Goal: Transaction & Acquisition: Purchase product/service

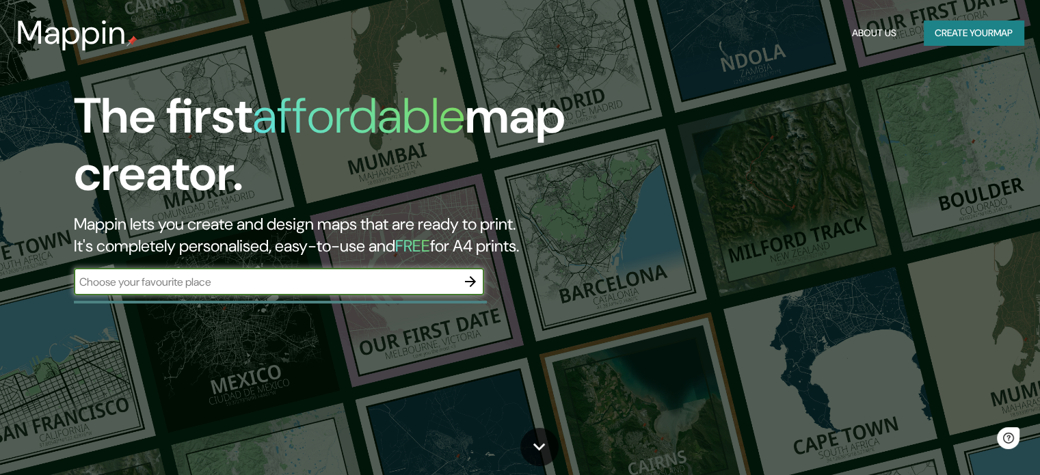
drag, startPoint x: 0, startPoint y: 0, endPoint x: 431, endPoint y: 277, distance: 512.3
click at [431, 277] on input "text" at bounding box center [265, 282] width 383 height 16
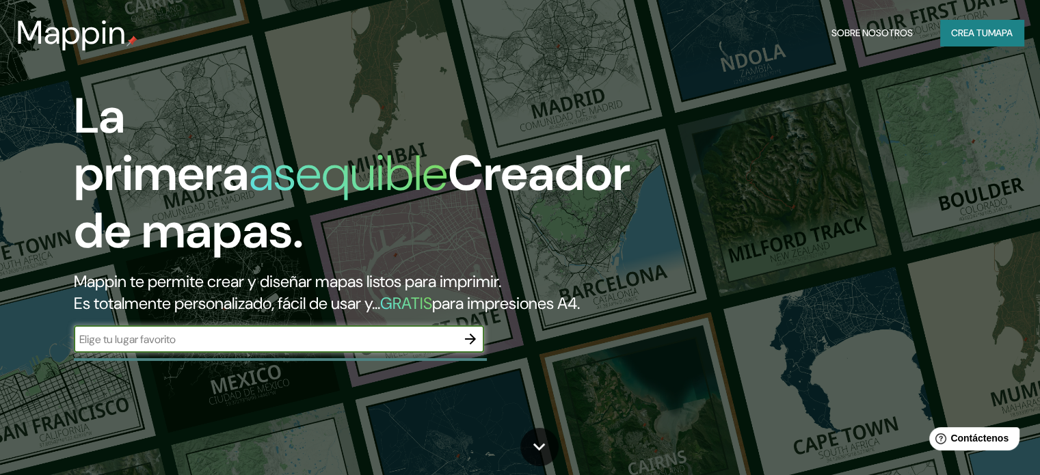
type input "[GEOGRAPHIC_DATA]"
click at [473, 348] on icon "button" at bounding box center [470, 339] width 16 height 16
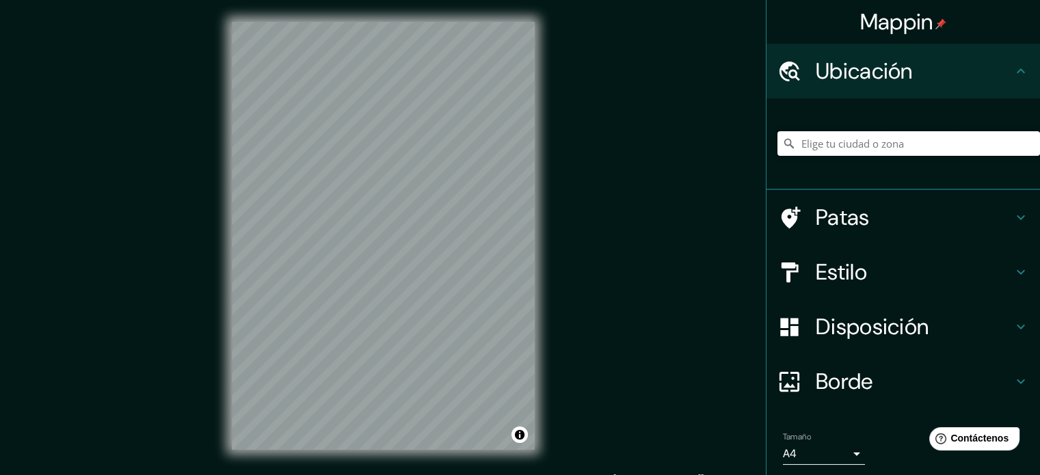
click at [937, 139] on input "Elige tu ciudad o zona" at bounding box center [909, 143] width 263 height 25
click at [932, 144] on input "Elige tu ciudad o zona" at bounding box center [909, 143] width 263 height 25
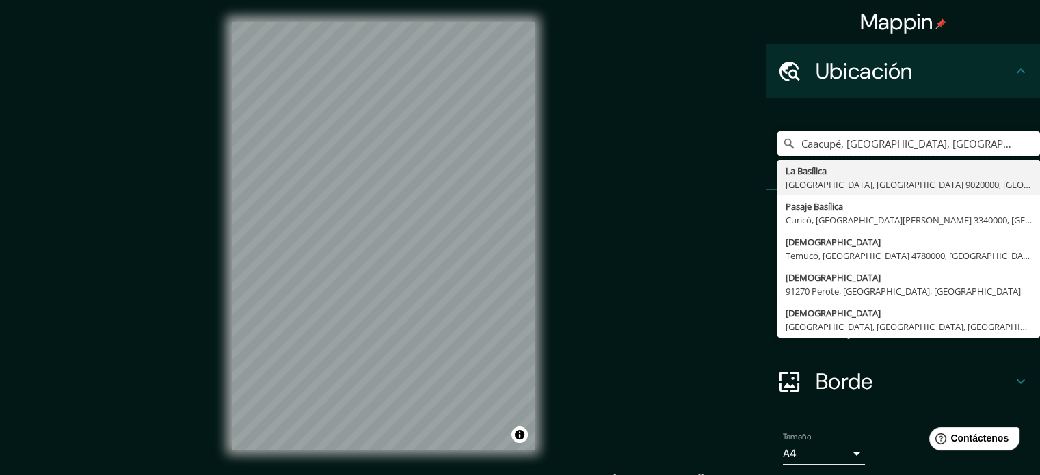
type input "Caacupé, [GEOGRAPHIC_DATA], [GEOGRAPHIC_DATA]"
click at [640, 367] on div "Mappin Ubicación Caacupé, [GEOGRAPHIC_DATA], [GEOGRAPHIC_DATA] [GEOGRAPHIC_DATA…" at bounding box center [520, 247] width 1040 height 494
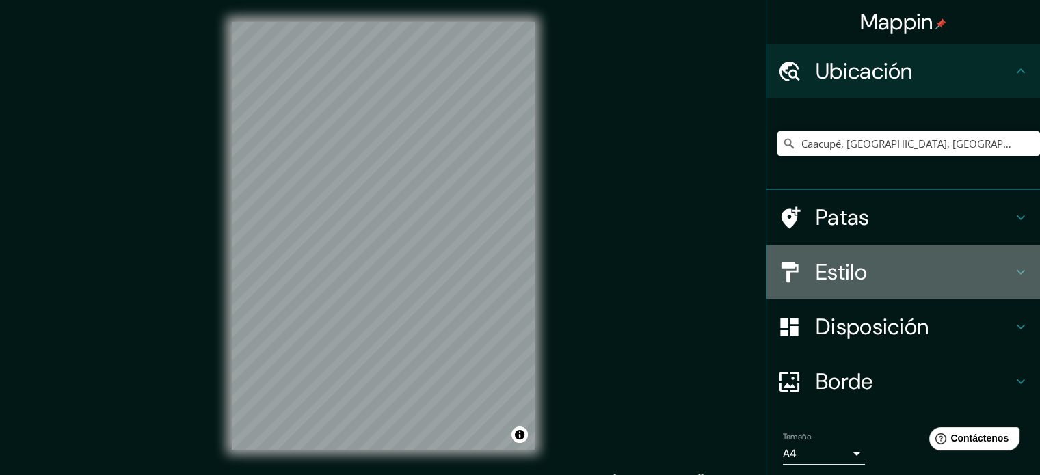
click at [898, 270] on h4 "Estilo" at bounding box center [914, 272] width 197 height 27
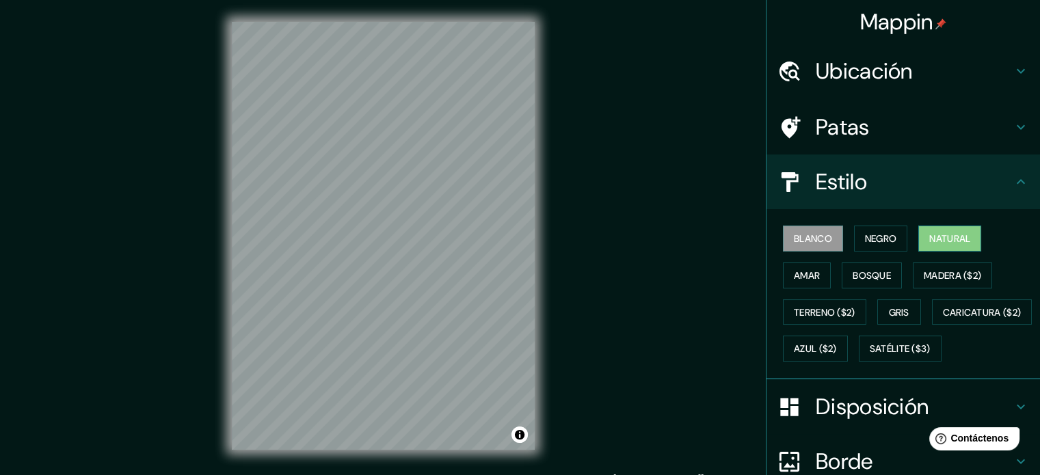
click at [946, 237] on font "Natural" at bounding box center [950, 239] width 41 height 12
click at [670, 328] on div "Mappin Ubicación Caacupé, [GEOGRAPHIC_DATA], [GEOGRAPHIC_DATA] [GEOGRAPHIC_DATA…" at bounding box center [520, 247] width 1040 height 494
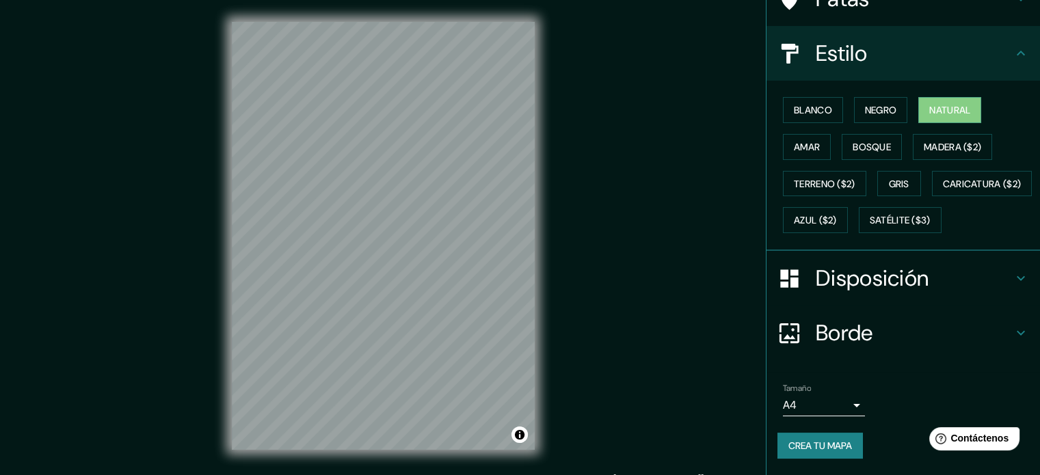
scroll to position [93, 0]
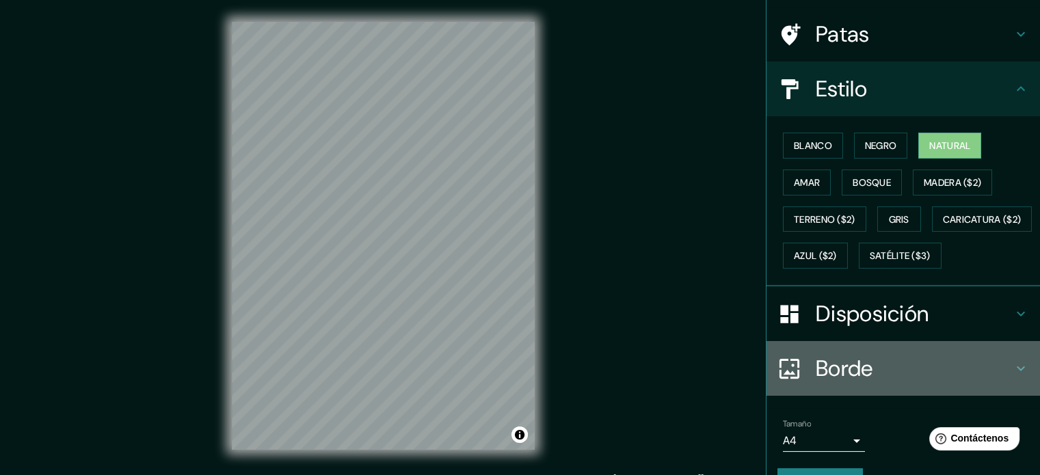
click at [891, 382] on h4 "Borde" at bounding box center [914, 368] width 197 height 27
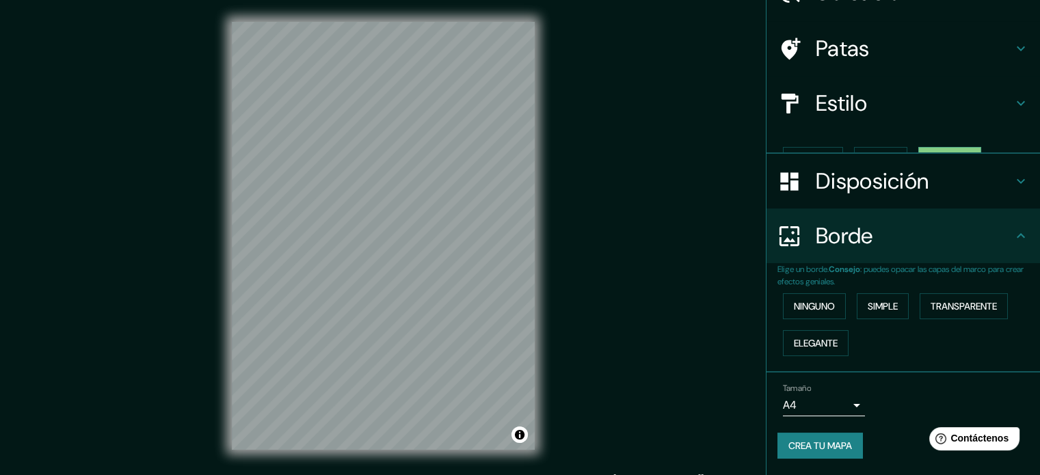
scroll to position [55, 0]
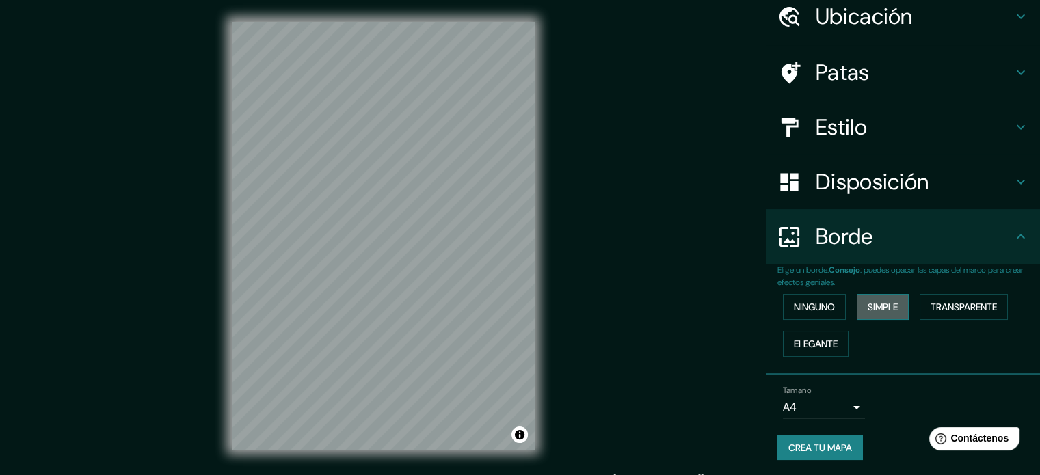
click at [866, 316] on button "Simple" at bounding box center [883, 307] width 52 height 26
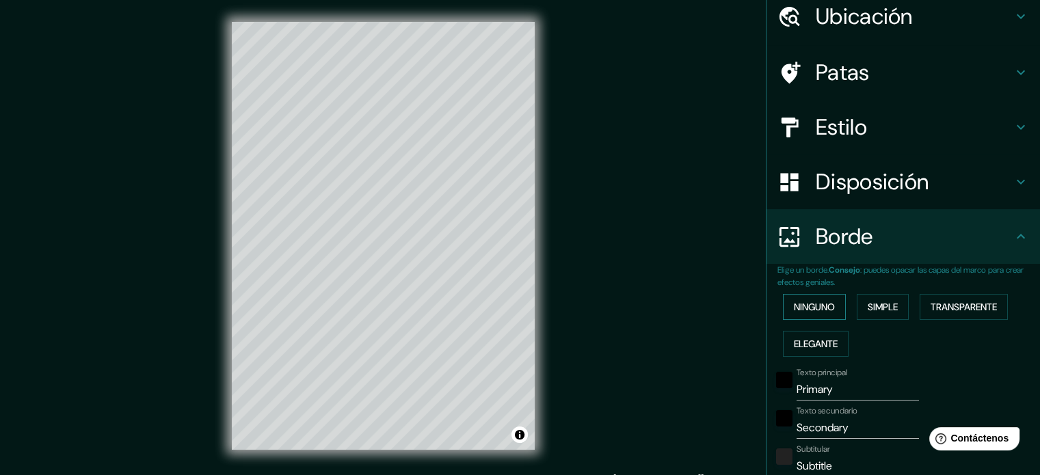
click at [821, 311] on font "Ninguno" at bounding box center [814, 307] width 41 height 12
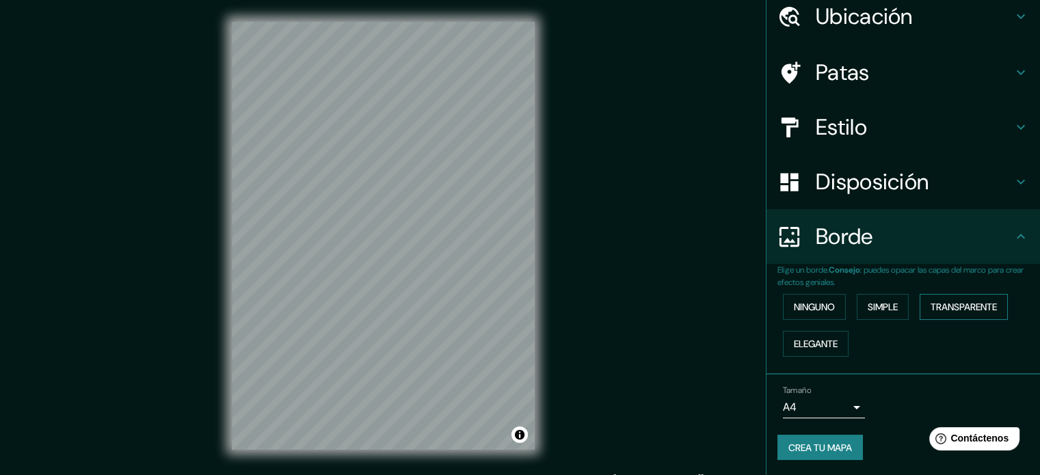
click at [922, 306] on button "Transparente" at bounding box center [964, 307] width 88 height 26
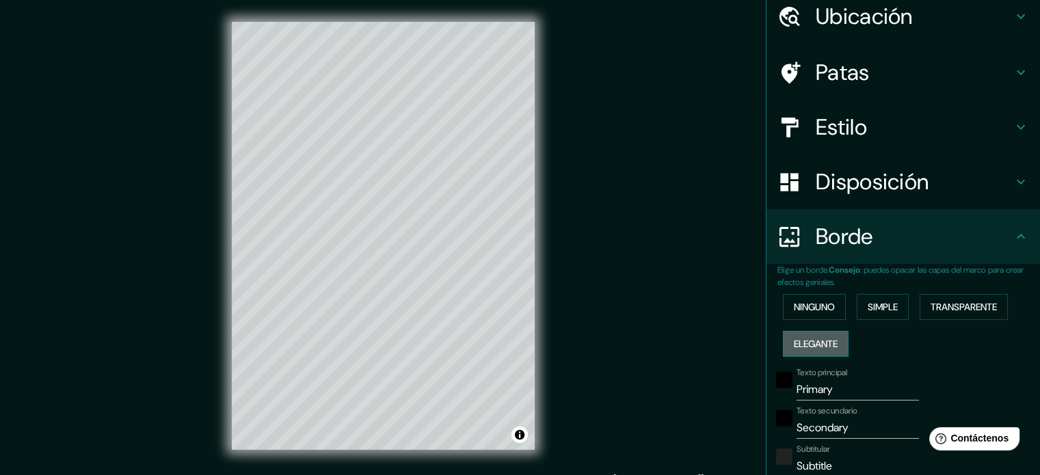
click at [824, 338] on font "Elegante" at bounding box center [816, 344] width 44 height 12
click at [817, 314] on font "Ninguno" at bounding box center [814, 307] width 41 height 18
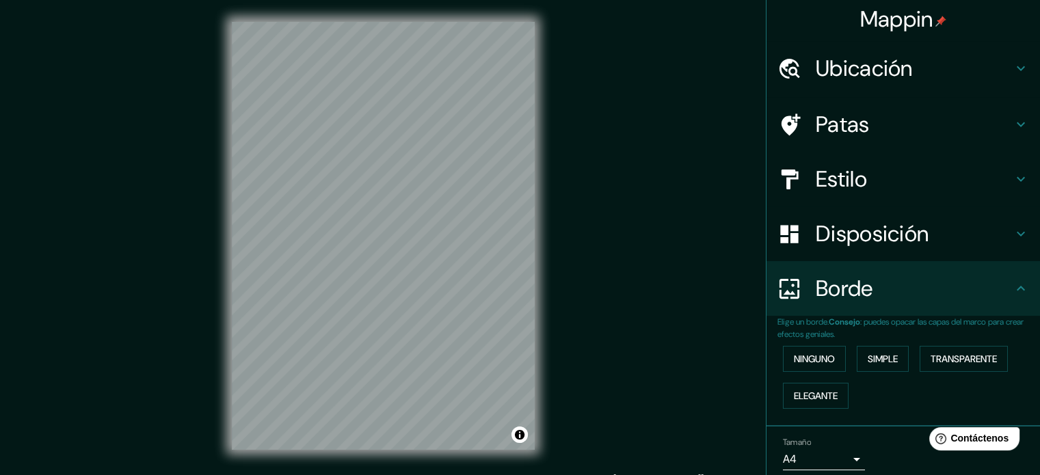
scroll to position [0, 0]
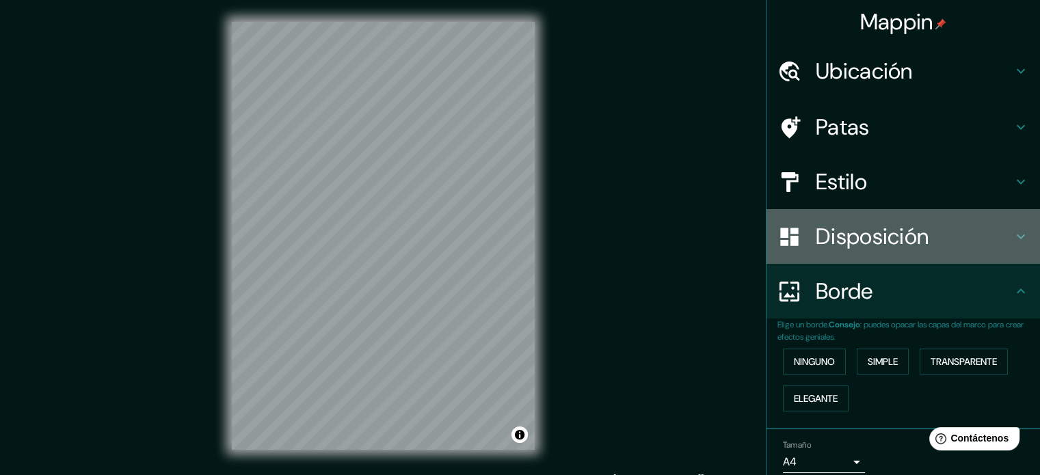
click at [876, 245] on font "Disposición" at bounding box center [872, 236] width 113 height 29
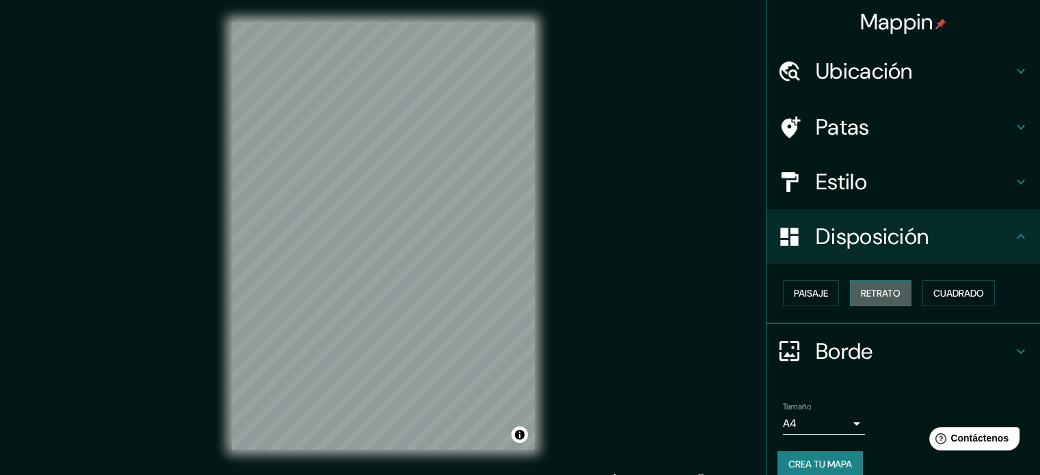
click at [882, 289] on font "Retrato" at bounding box center [881, 293] width 40 height 12
click at [952, 288] on font "Cuadrado" at bounding box center [959, 293] width 51 height 12
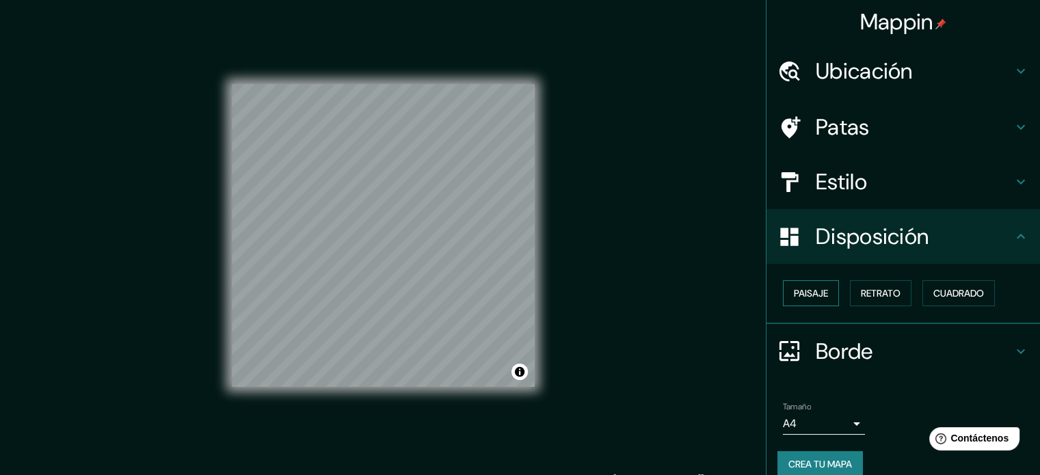
click at [796, 295] on font "Paisaje" at bounding box center [811, 293] width 34 height 12
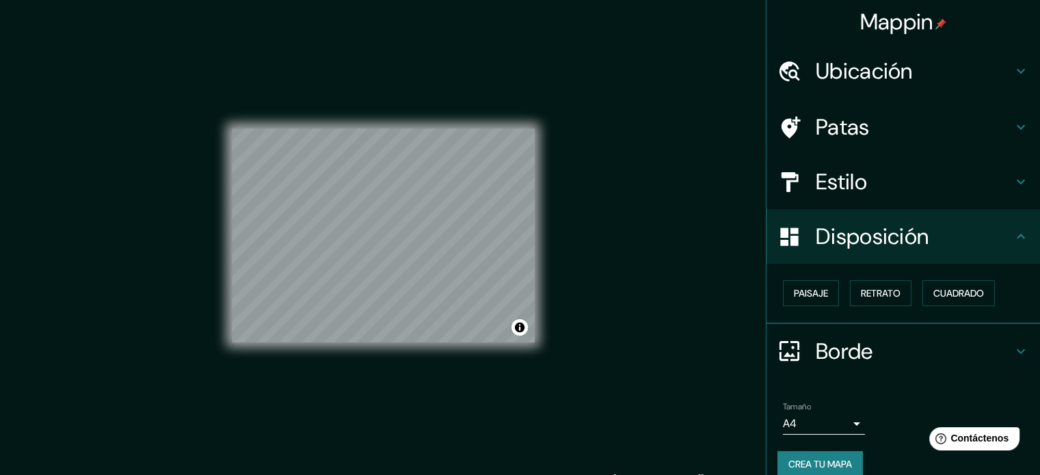
click at [667, 291] on div "Mappin Ubicación Caacupé, [GEOGRAPHIC_DATA], [GEOGRAPHIC_DATA] [GEOGRAPHIC_DATA…" at bounding box center [520, 247] width 1040 height 494
click at [654, 258] on div "Mappin Ubicación Caacupé, [GEOGRAPHIC_DATA], [GEOGRAPHIC_DATA] [GEOGRAPHIC_DATA…" at bounding box center [520, 247] width 1040 height 494
click at [644, 315] on div "Mappin Ubicación Caacupé, [GEOGRAPHIC_DATA], [GEOGRAPHIC_DATA] [GEOGRAPHIC_DATA…" at bounding box center [520, 247] width 1040 height 494
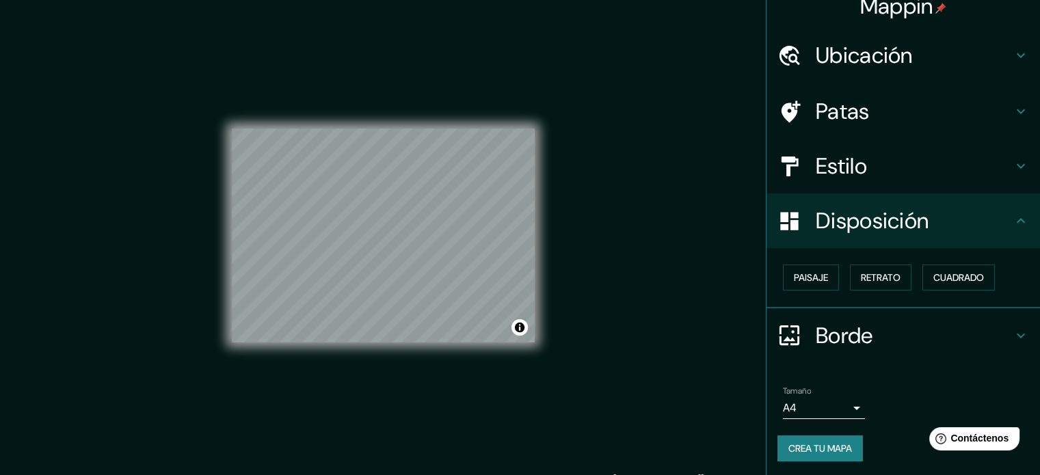
scroll to position [16, 0]
click at [829, 447] on font "Crea tu mapa" at bounding box center [821, 448] width 64 height 12
click at [812, 450] on font "Crea tu mapa" at bounding box center [821, 448] width 64 height 12
click at [655, 259] on div "Mappin Ubicación Caacupé, [GEOGRAPHIC_DATA], [GEOGRAPHIC_DATA] [GEOGRAPHIC_DATA…" at bounding box center [520, 247] width 1040 height 494
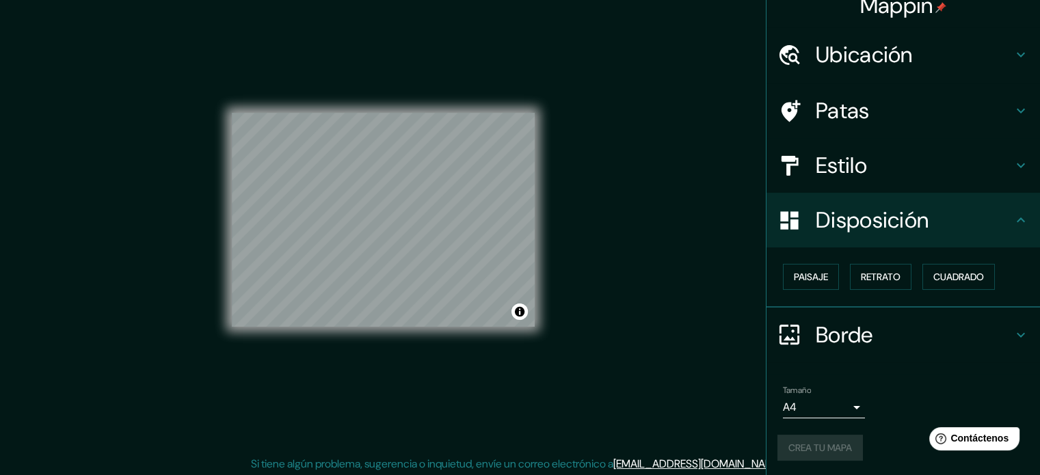
scroll to position [18, 0]
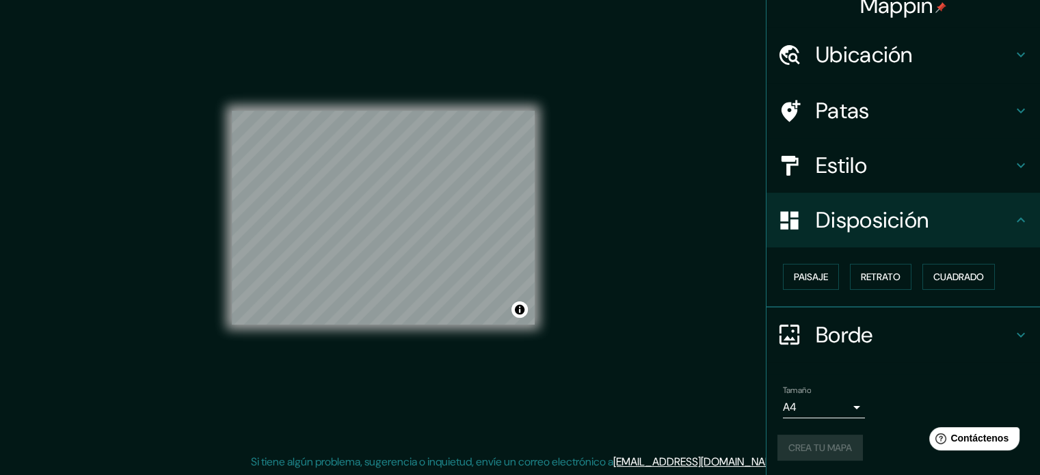
click at [844, 410] on body "Mappin Ubicación Caacupé, [GEOGRAPHIC_DATA], [GEOGRAPHIC_DATA] [GEOGRAPHIC_DATA…" at bounding box center [520, 219] width 1040 height 475
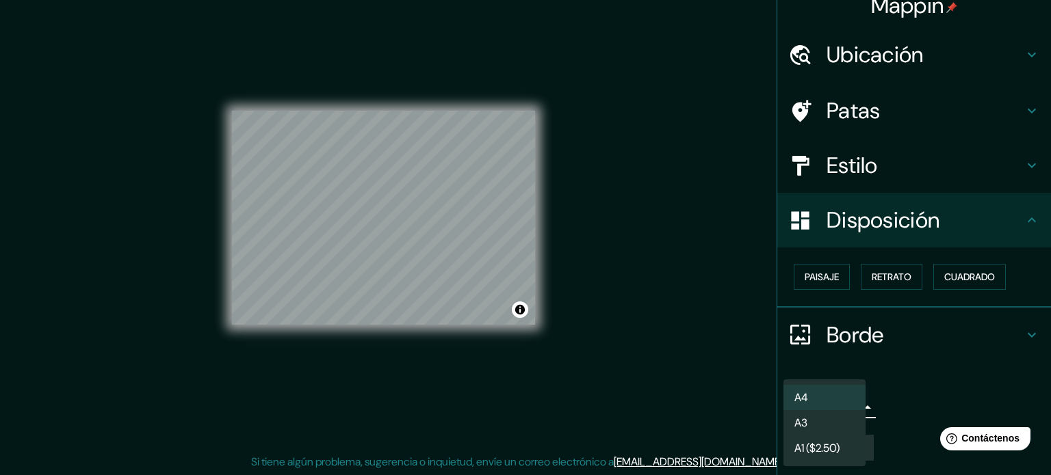
click at [843, 428] on li "A3" at bounding box center [824, 422] width 82 height 25
type input "a4"
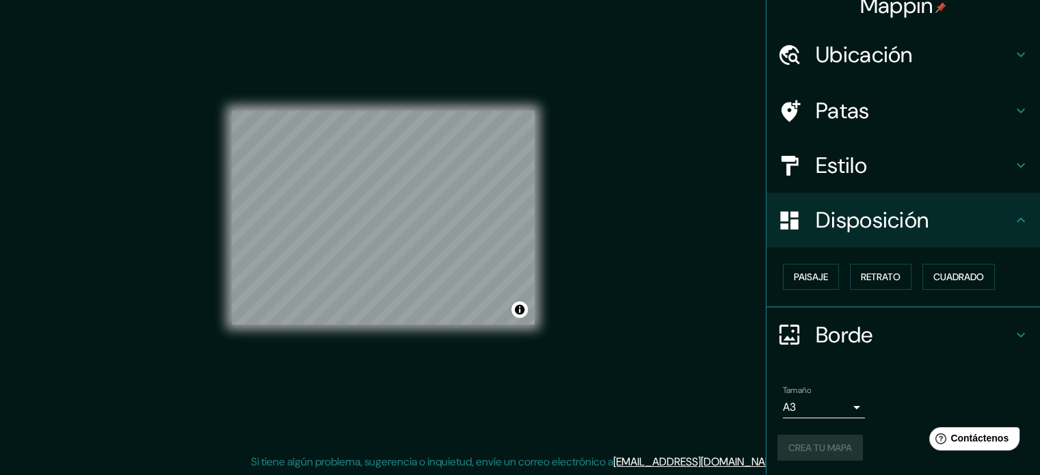
click at [821, 440] on div "Crea tu mapa" at bounding box center [904, 448] width 252 height 26
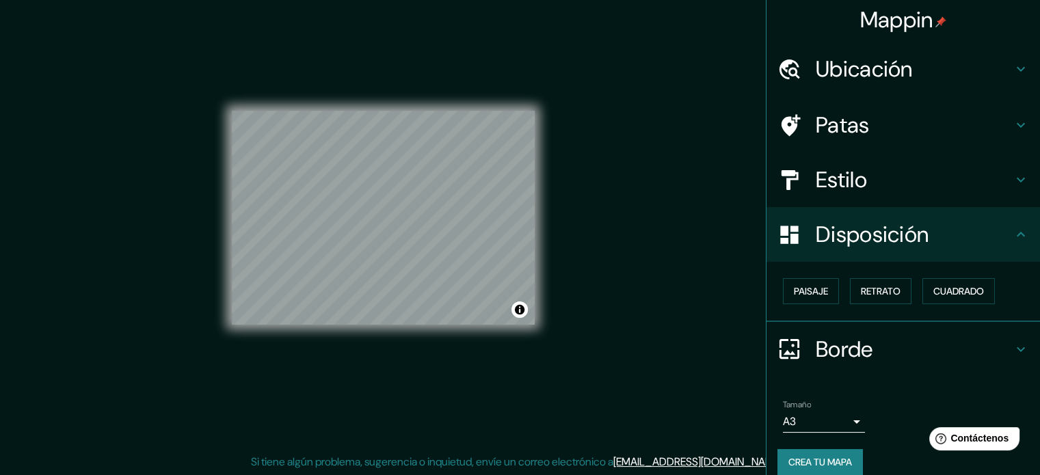
scroll to position [0, 0]
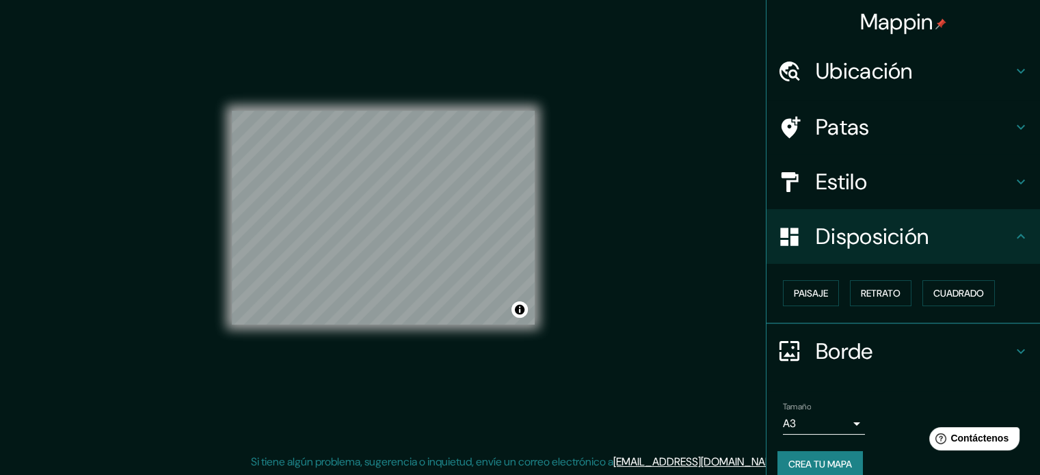
click at [709, 73] on div "Mappin Ubicación Caacupé, [GEOGRAPHIC_DATA], [GEOGRAPHIC_DATA] [GEOGRAPHIC_DATA…" at bounding box center [520, 229] width 1040 height 494
click at [684, 156] on div "Mappin Ubicación Caacupé, [GEOGRAPHIC_DATA], [GEOGRAPHIC_DATA] [GEOGRAPHIC_DATA…" at bounding box center [520, 229] width 1040 height 494
click at [889, 122] on h4 "Patas" at bounding box center [914, 127] width 197 height 27
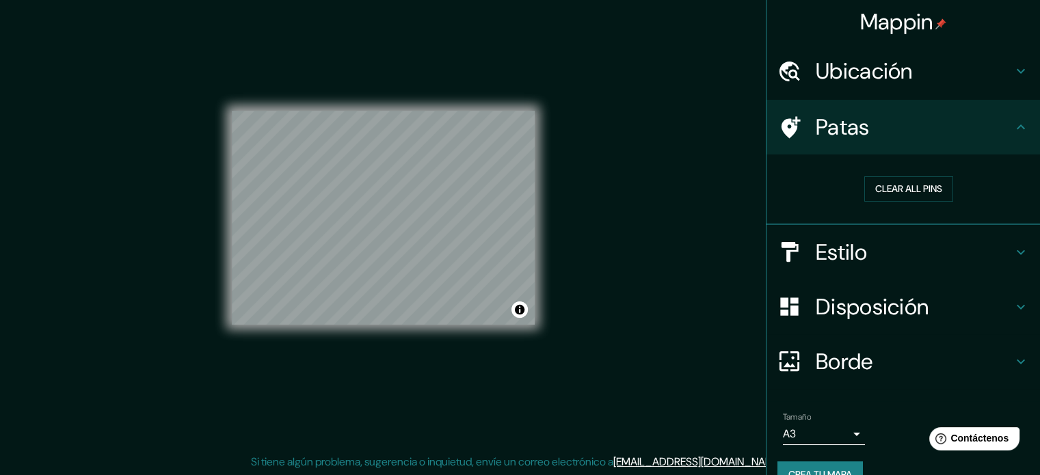
click at [906, 248] on h4 "Estilo" at bounding box center [914, 252] width 197 height 27
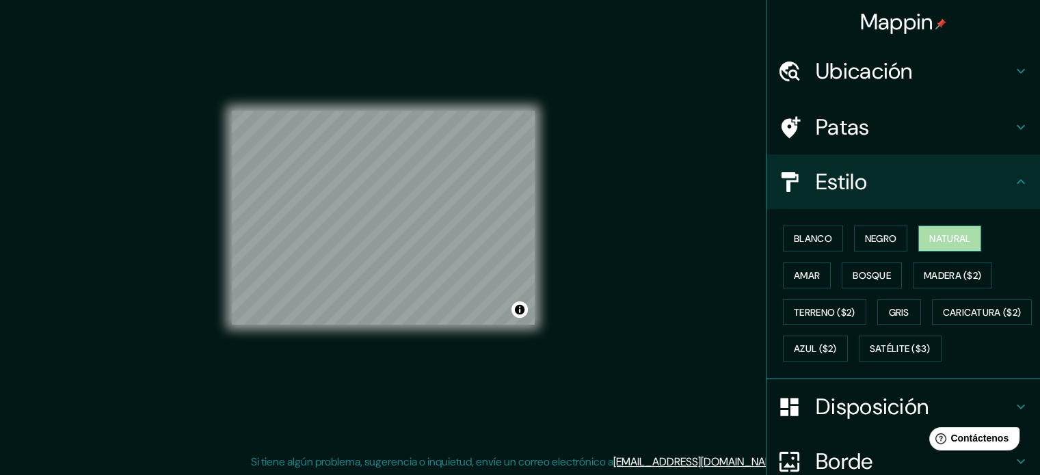
click at [954, 244] on font "Natural" at bounding box center [950, 239] width 41 height 18
click at [866, 237] on font "Negro" at bounding box center [881, 239] width 32 height 12
click at [944, 241] on font "Natural" at bounding box center [950, 239] width 41 height 12
click at [818, 233] on font "Blanco" at bounding box center [813, 239] width 38 height 12
click at [903, 241] on div "Blanco Negro Natural Amar Bosque Madera ($2) Terreno ($2) Gris Caricatura ($2) …" at bounding box center [909, 293] width 263 height 147
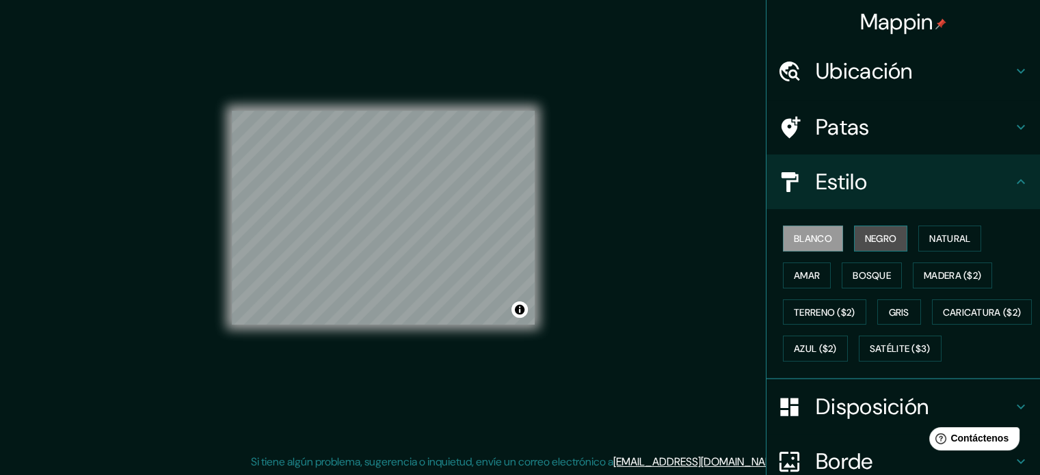
click at [892, 244] on button "Negro" at bounding box center [881, 239] width 54 height 26
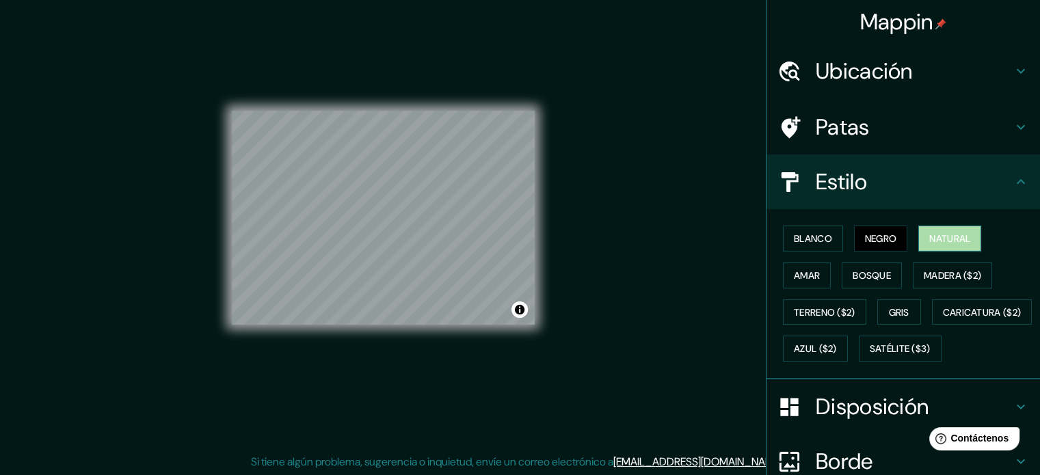
click at [954, 245] on font "Natural" at bounding box center [950, 239] width 41 height 18
click at [807, 267] on font "Amar" at bounding box center [807, 276] width 26 height 18
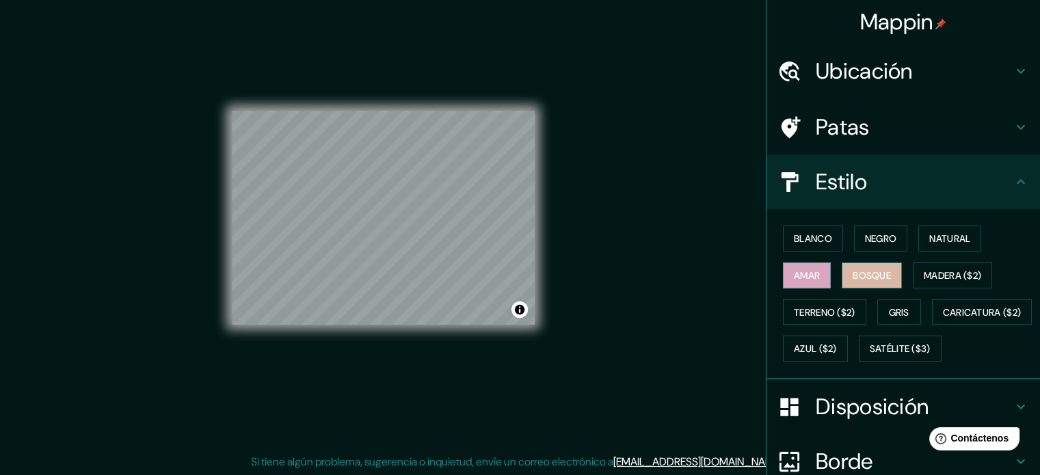
click at [886, 270] on button "Bosque" at bounding box center [872, 276] width 60 height 26
click at [939, 242] on font "Natural" at bounding box center [950, 239] width 41 height 12
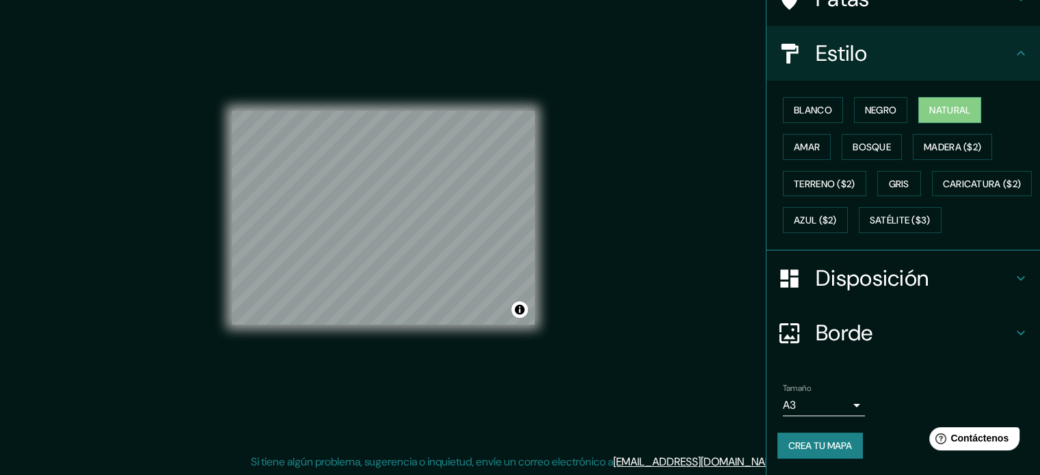
scroll to position [161, 0]
click at [837, 439] on font "Crea tu mapa" at bounding box center [821, 446] width 64 height 18
